Goal: Find specific page/section: Find specific page/section

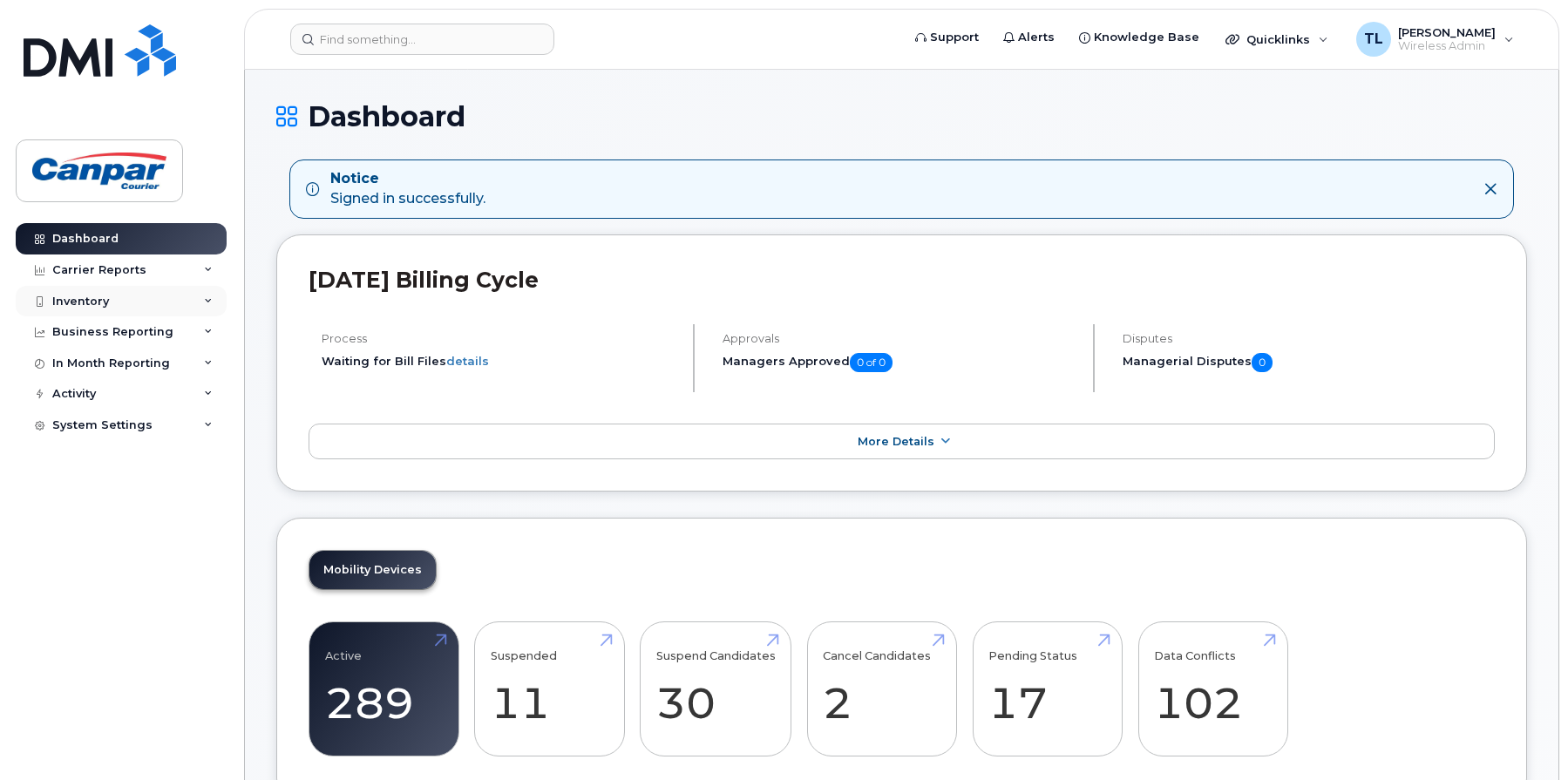
click at [68, 303] on div "Inventory" at bounding box center [80, 302] width 57 height 13
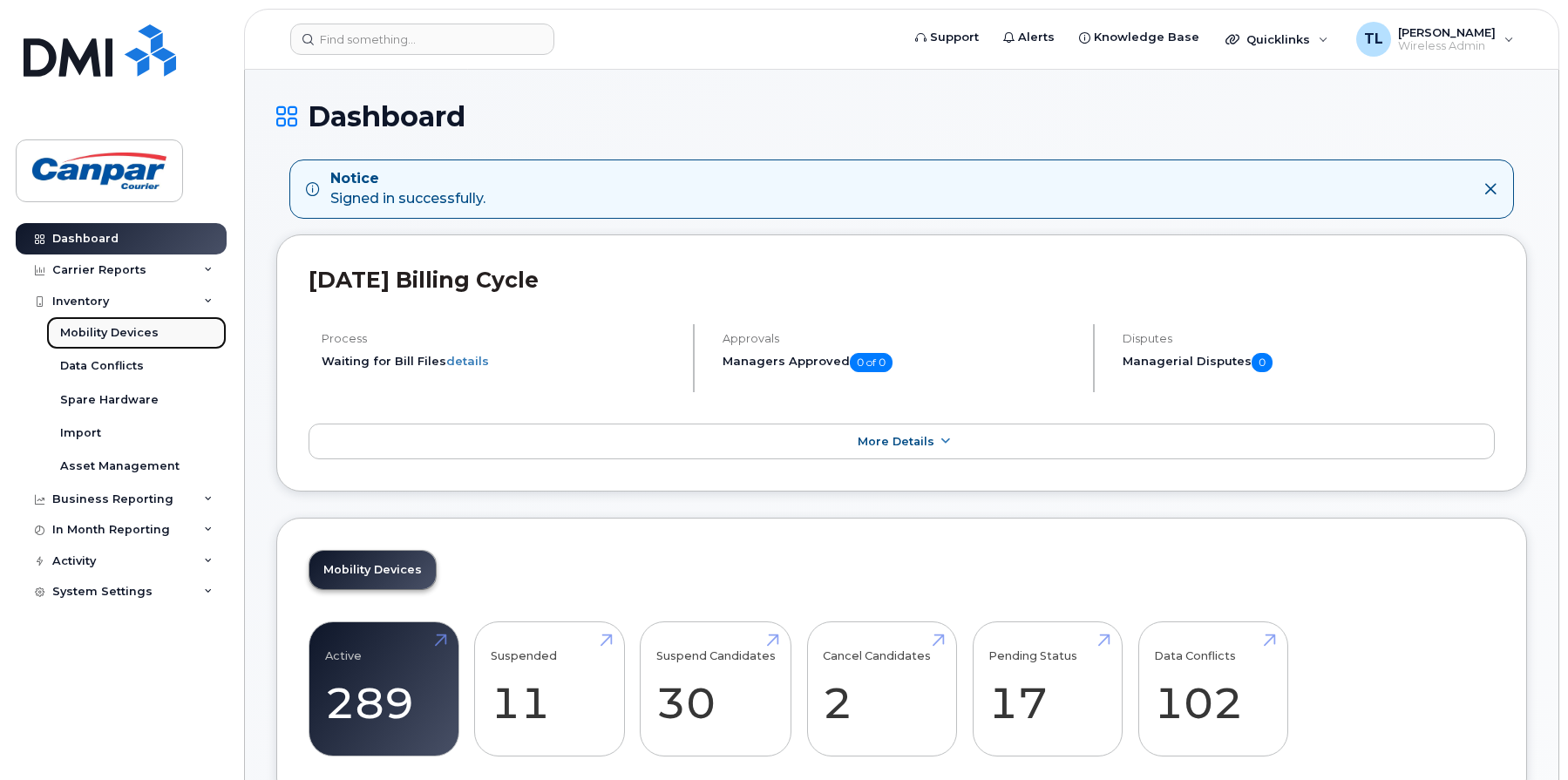
click at [128, 327] on div "Mobility Devices" at bounding box center [109, 333] width 98 height 15
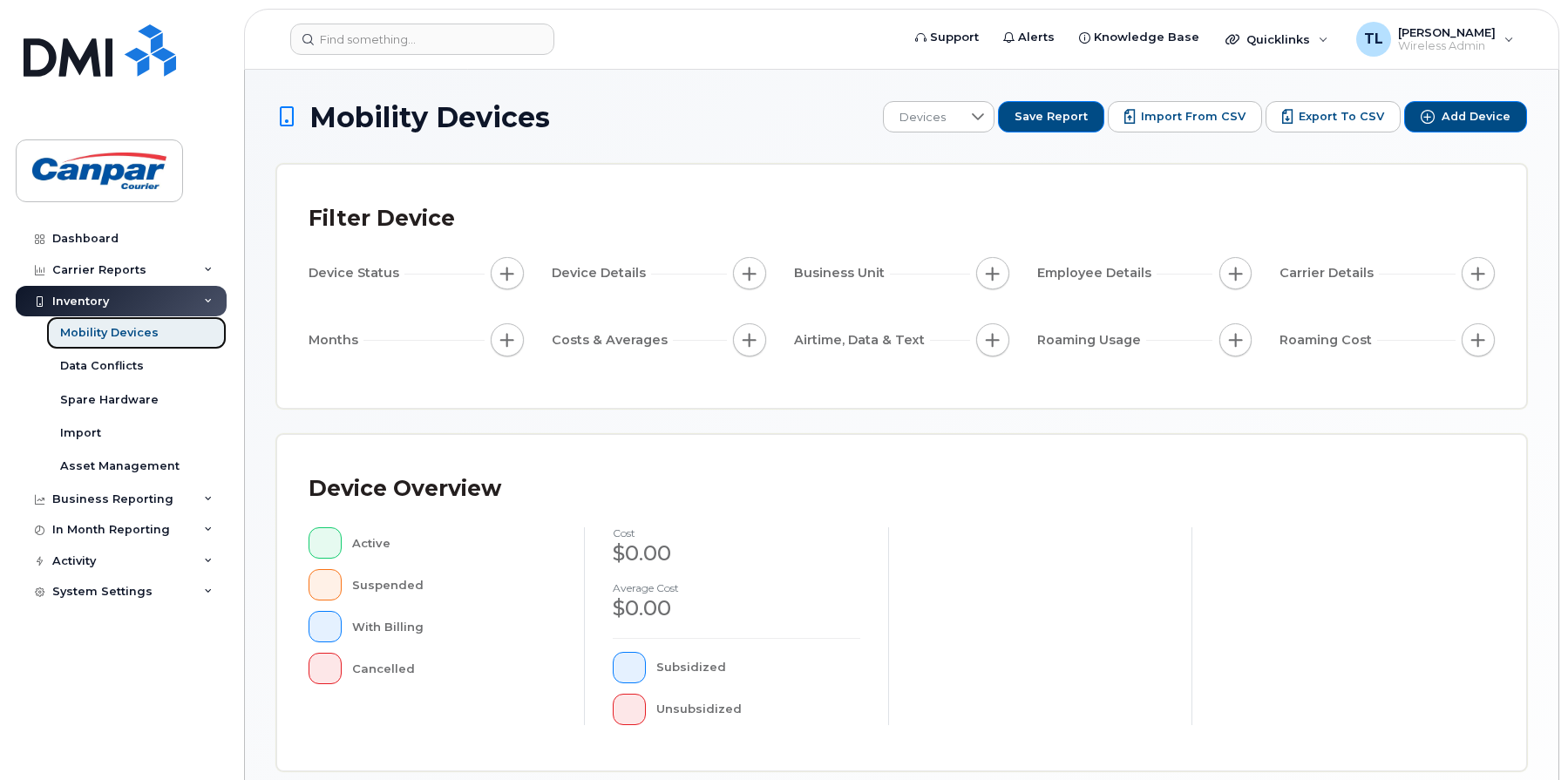
scroll to position [418, 0]
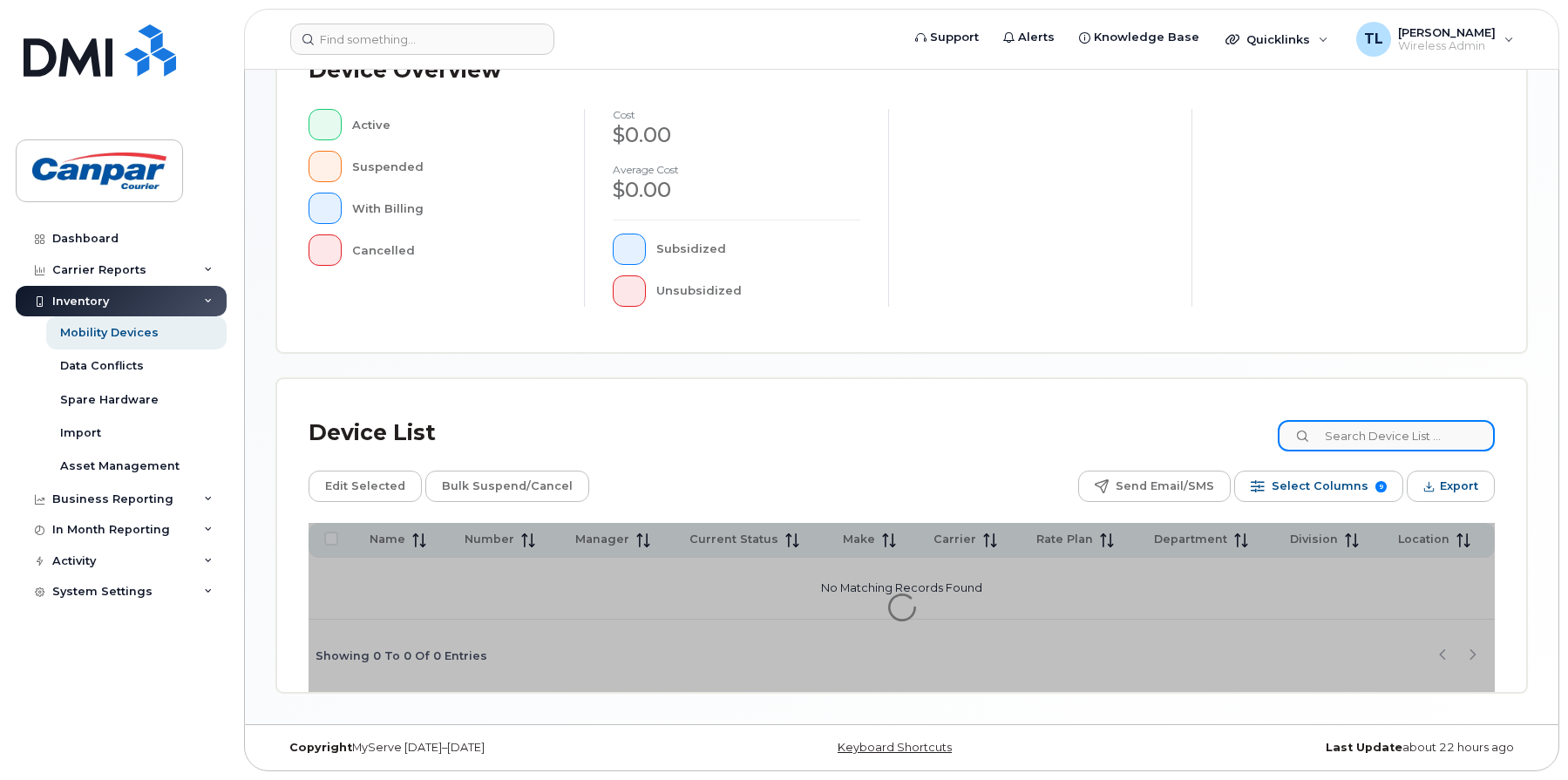
click at [1350, 436] on input at bounding box center [1386, 436] width 217 height 32
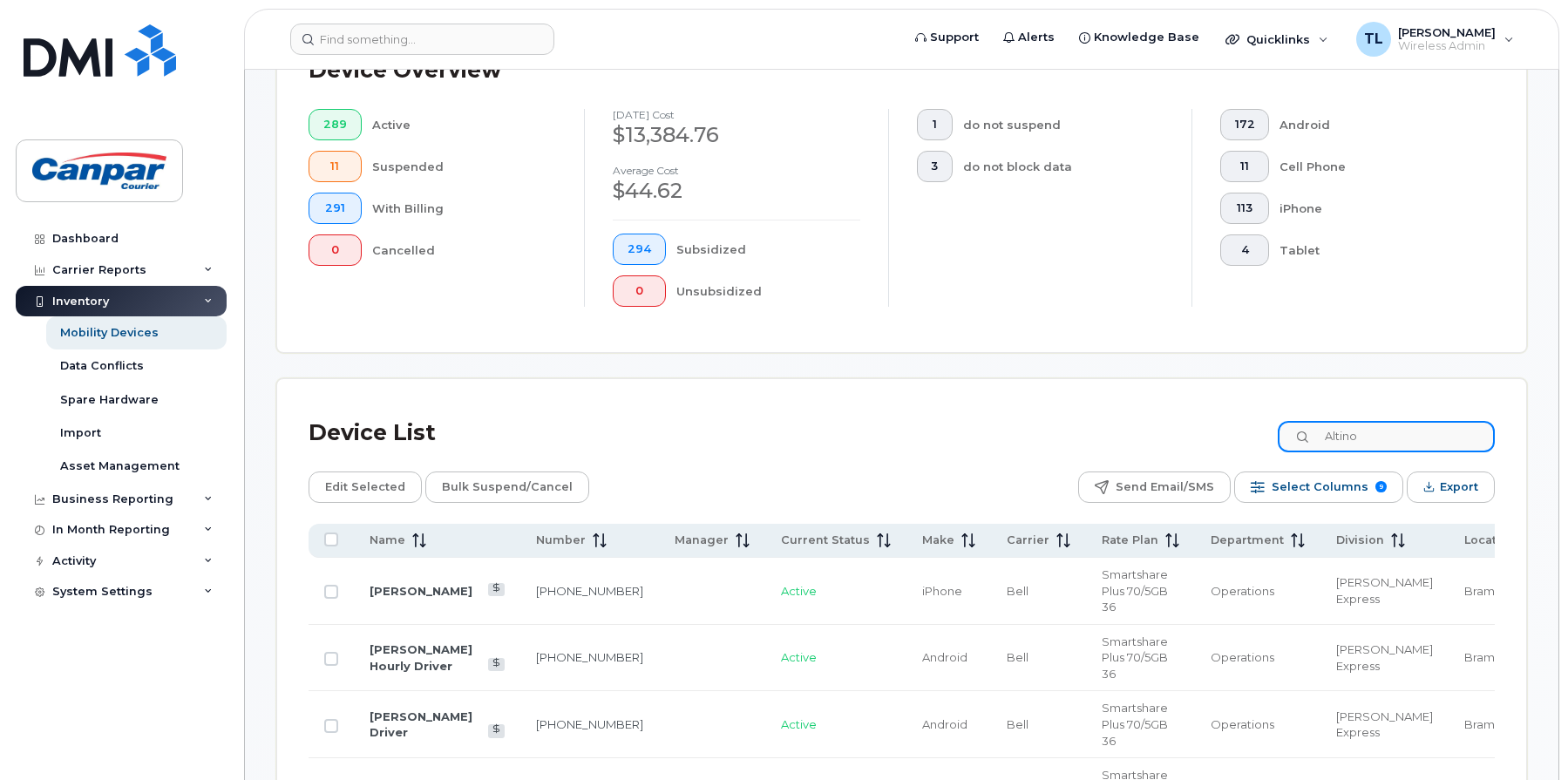
scroll to position [452, 0]
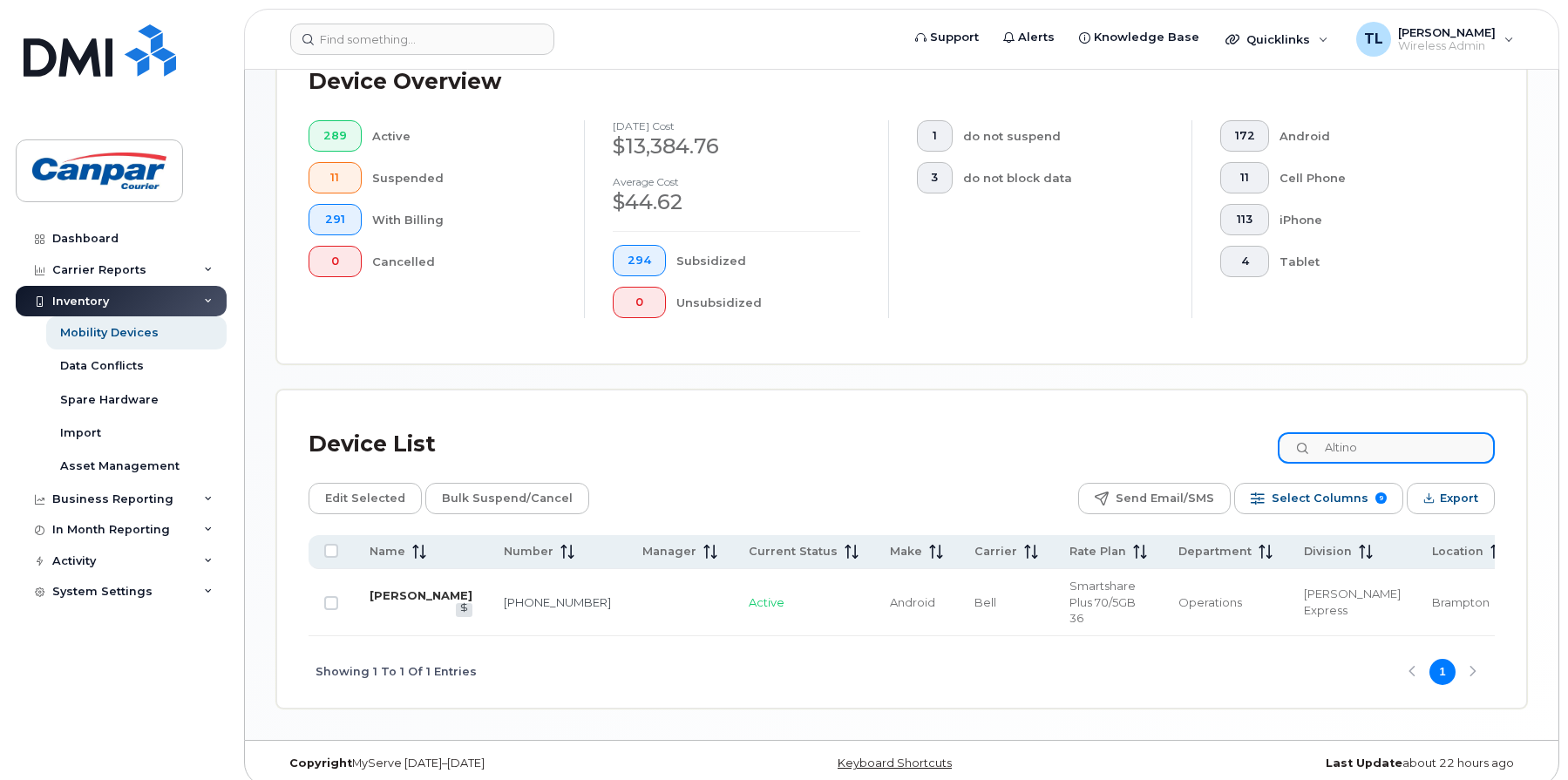
type input "Altino"
click at [411, 588] on link "[PERSON_NAME]" at bounding box center [420, 595] width 103 height 13
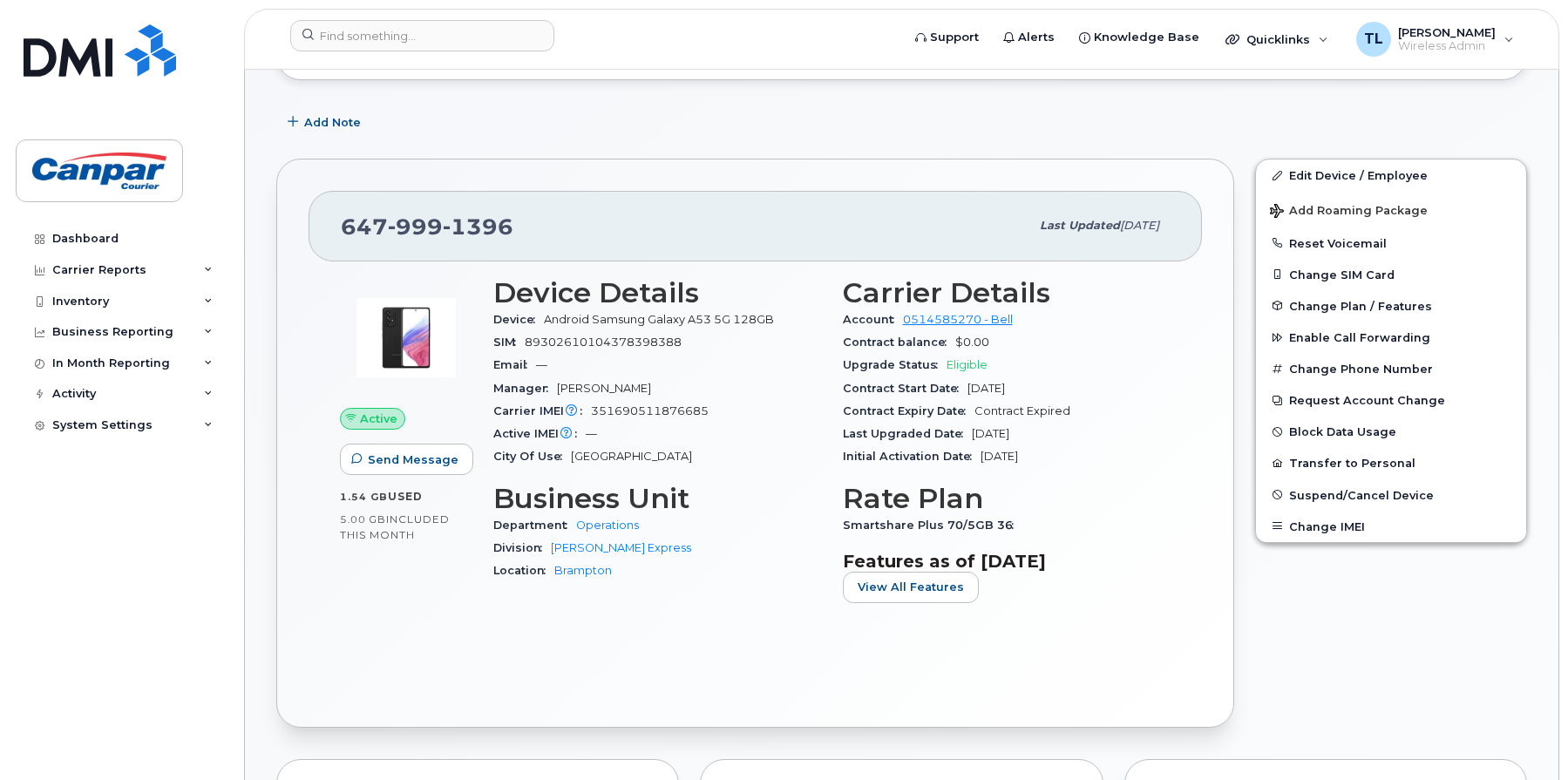
scroll to position [349, 0]
